Goal: Find specific page/section: Find specific page/section

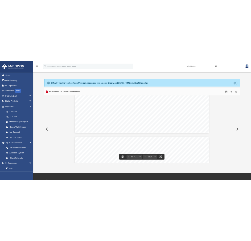
scroll to position [3587, 0]
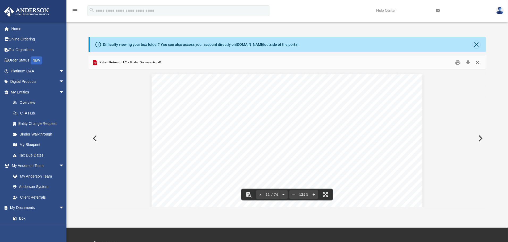
click at [479, 60] on button "Close" at bounding box center [478, 62] width 10 height 8
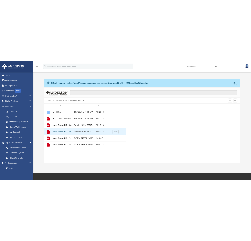
scroll to position [115, 160]
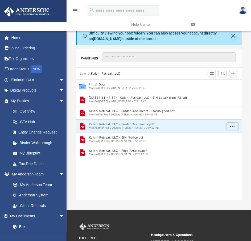
click at [85, 73] on button "Law" at bounding box center [83, 73] width 6 height 5
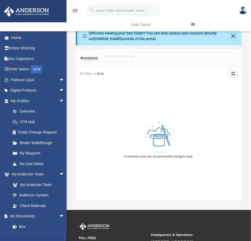
click at [31, 109] on link "Overview" at bounding box center [39, 111] width 65 height 11
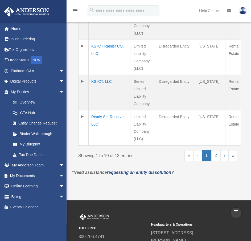
scroll to position [319, 0]
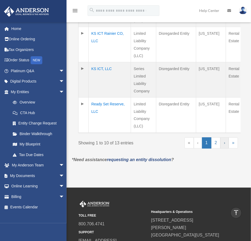
click at [225, 149] on link "›" at bounding box center [224, 143] width 8 height 11
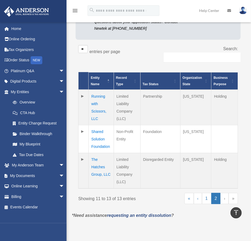
scroll to position [87, 0]
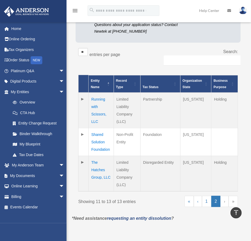
click at [94, 97] on td "Running with Scissors, LLC" at bounding box center [100, 111] width 25 height 36
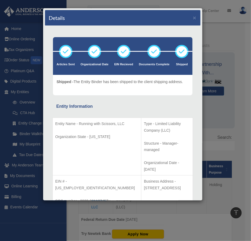
scroll to position [0, 0]
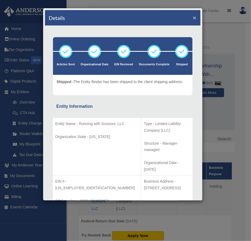
click at [193, 18] on button "×" at bounding box center [194, 18] width 3 height 6
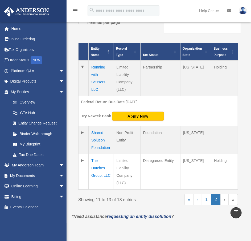
scroll to position [159, 0]
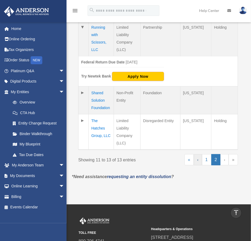
click at [198, 159] on link "‹" at bounding box center [197, 159] width 8 height 11
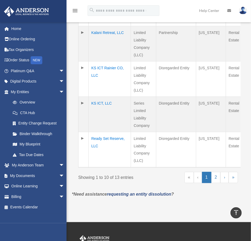
scroll to position [251, 0]
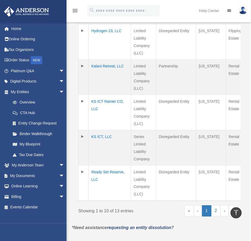
click at [95, 95] on td "Kalani Retreat, LLC" at bounding box center [109, 77] width 42 height 35
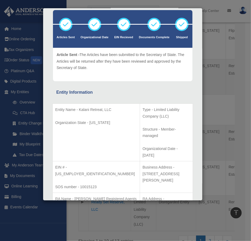
scroll to position [40, 0]
